Goal: Find specific page/section: Find specific page/section

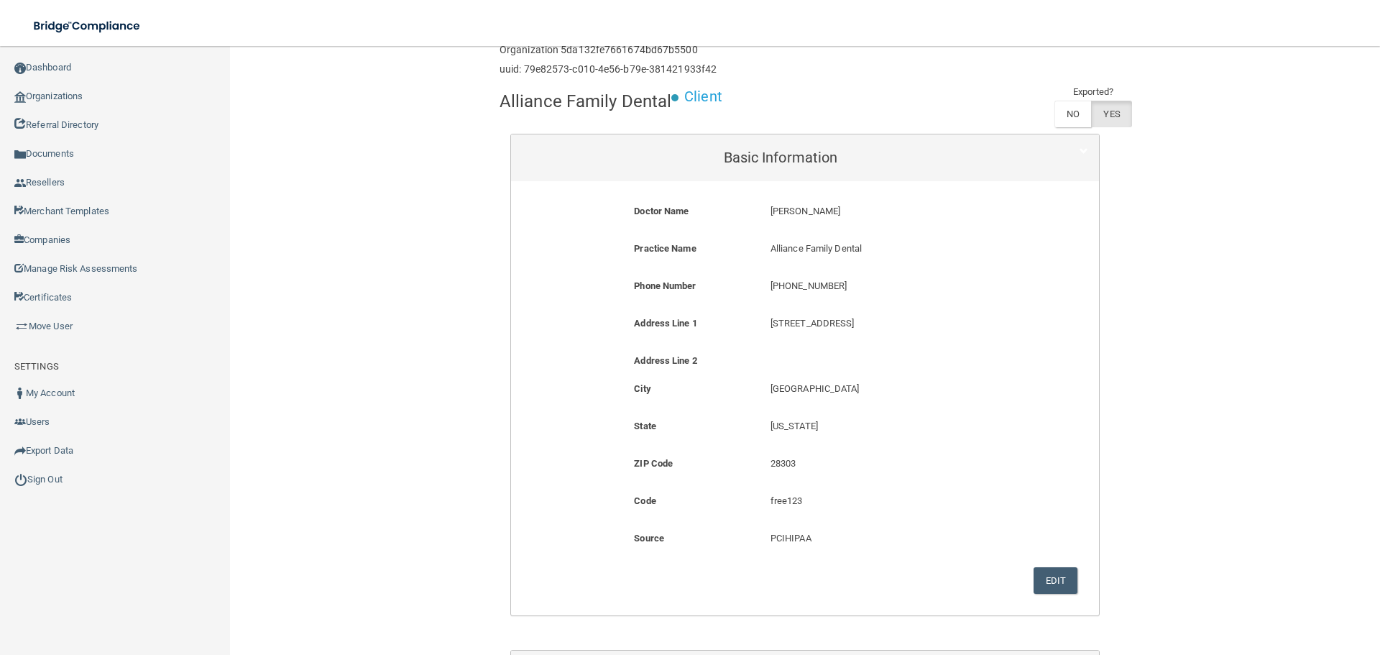
scroll to position [216, 0]
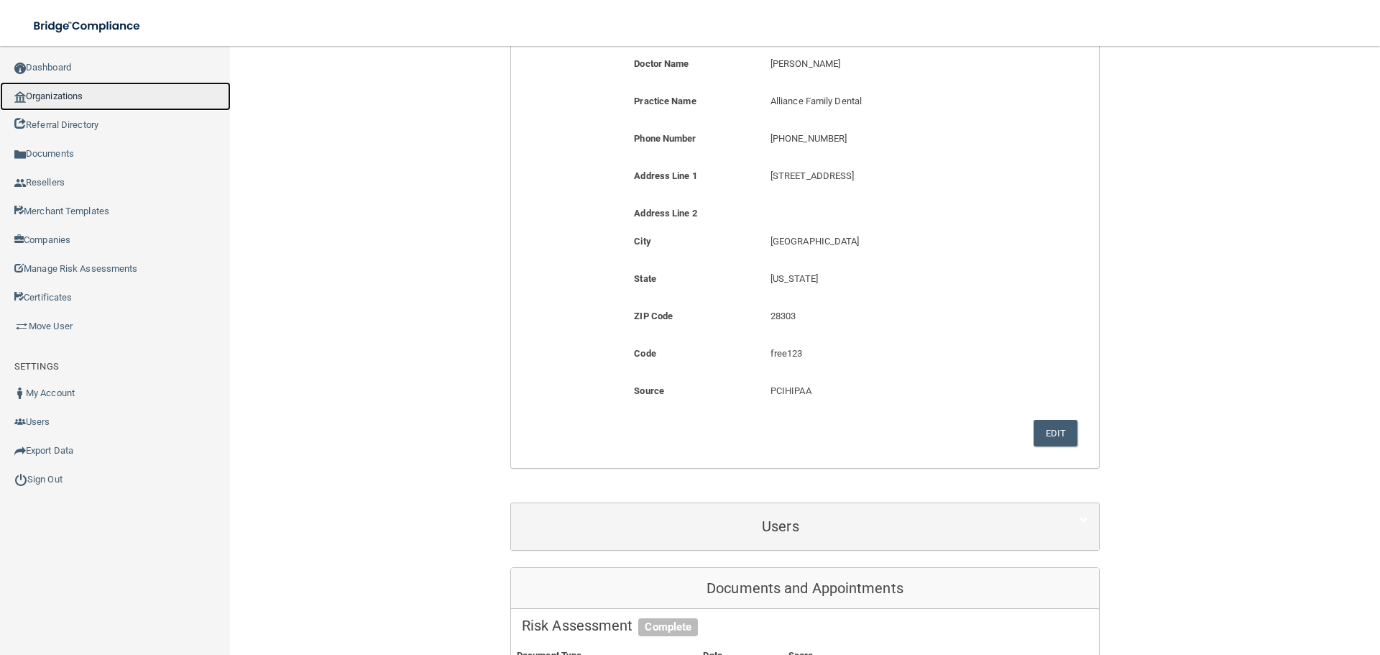
click at [73, 95] on link "Organizations" at bounding box center [115, 96] width 231 height 29
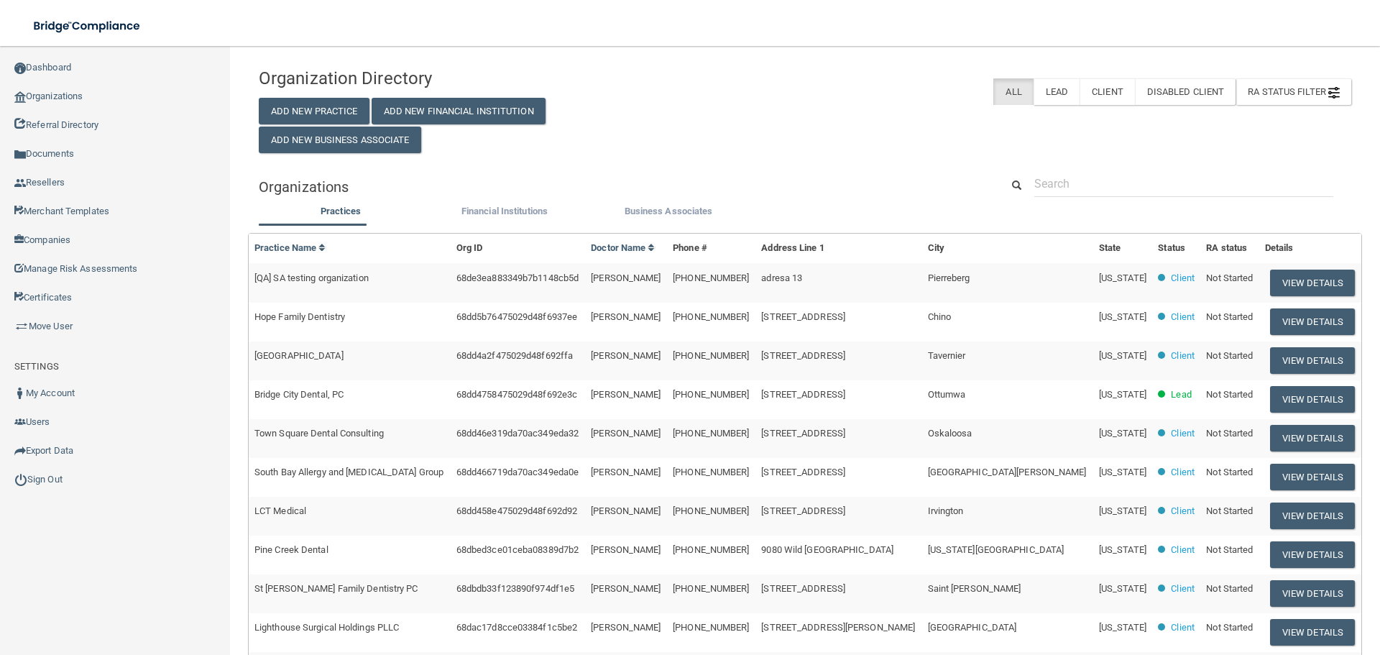
click at [1024, 173] on div at bounding box center [1184, 183] width 321 height 27
click at [1072, 184] on input "text" at bounding box center [1183, 183] width 299 height 27
paste input "Clarity Orthodontics"
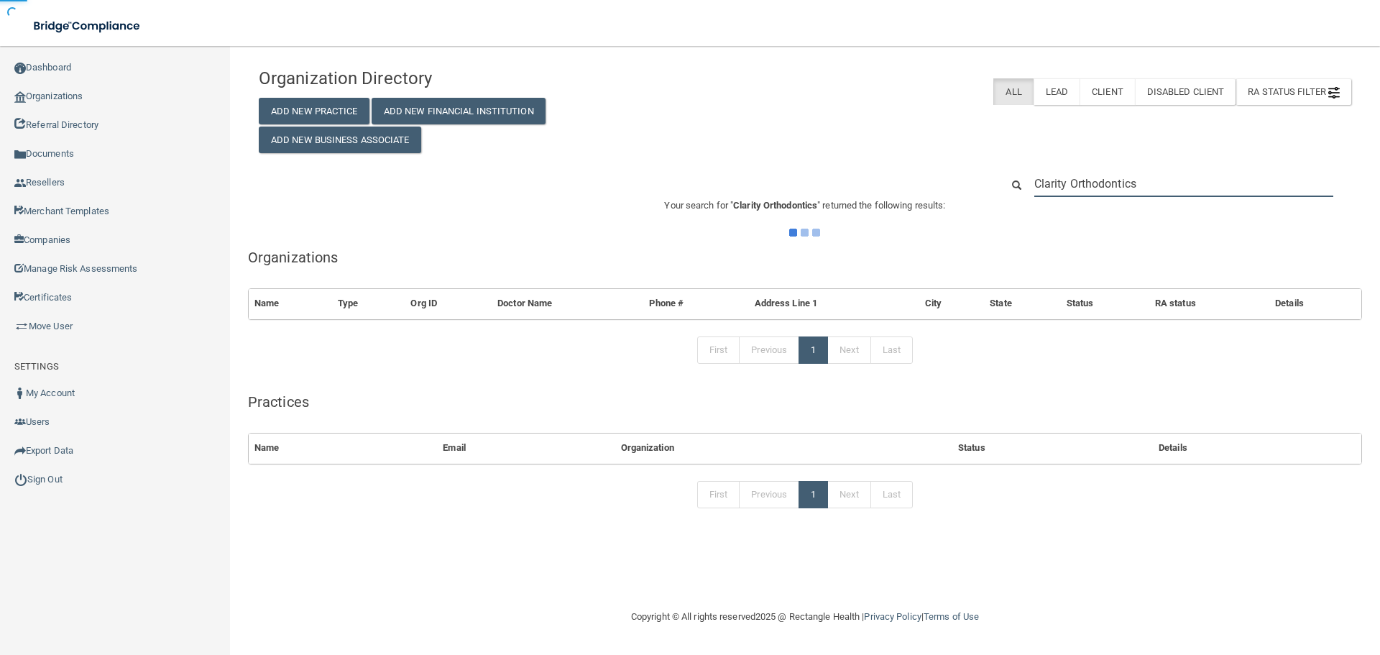
type input "Clarity Orthodontics"
drag, startPoint x: 886, startPoint y: 142, endPoint x: 942, endPoint y: 148, distance: 56.4
click at [886, 142] on div "Organization Directory Add New Practice Add New Financial Institution Add New B…" at bounding box center [805, 106] width 1114 height 93
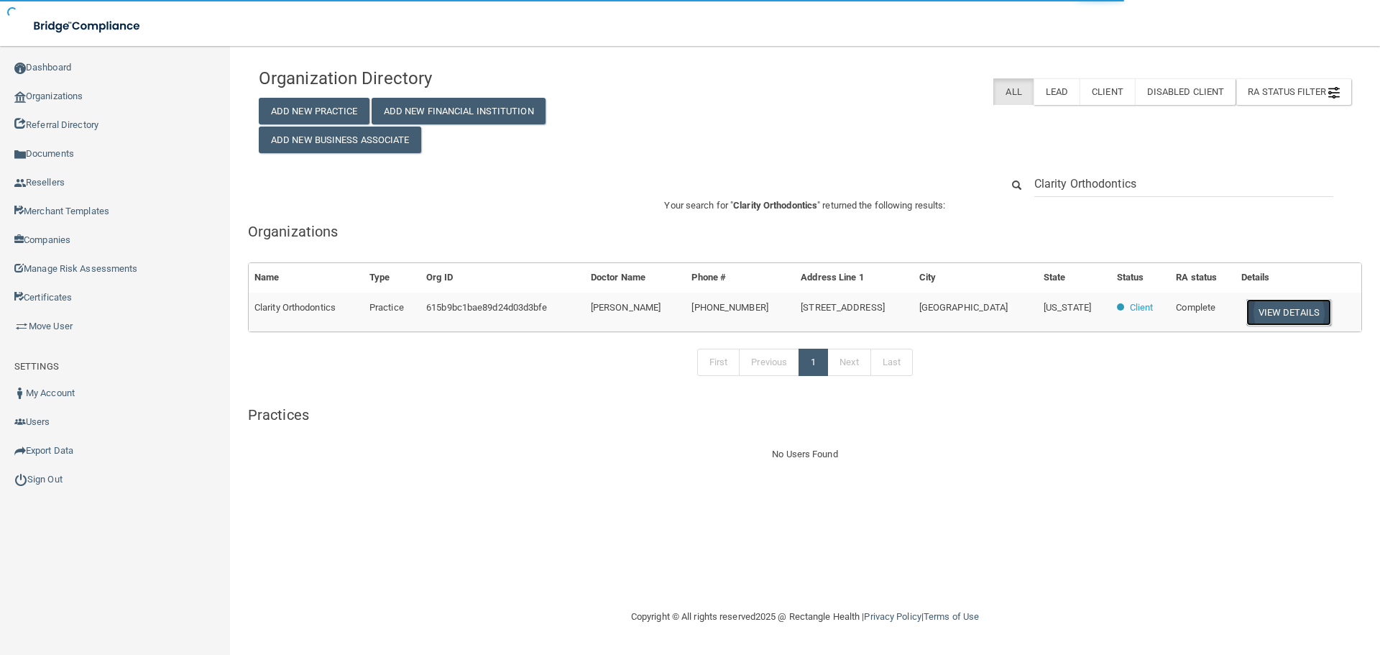
click at [1262, 303] on button "View Details" at bounding box center [1288, 312] width 85 height 27
